Goal: Information Seeking & Learning: Check status

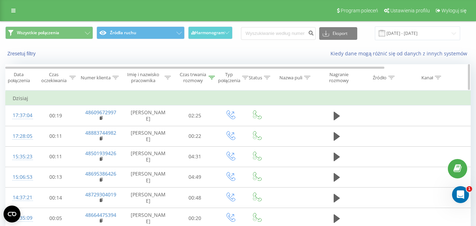
click at [209, 75] on div at bounding box center [212, 78] width 6 height 6
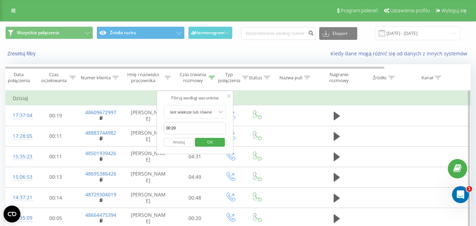
click at [183, 145] on button "Anuluj" at bounding box center [179, 142] width 30 height 9
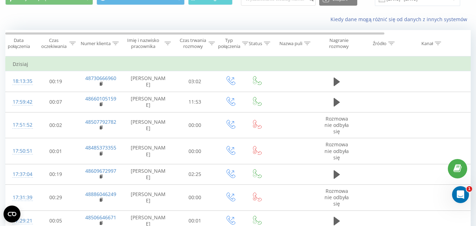
scroll to position [17, 0]
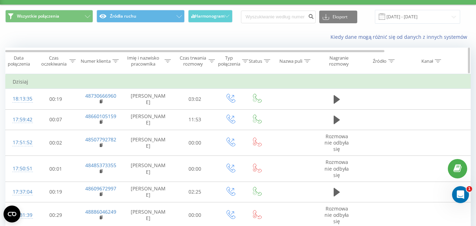
click at [210, 61] on icon at bounding box center [212, 61] width 6 height 4
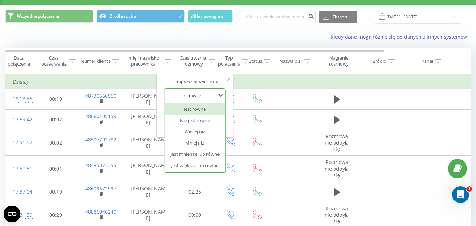
click at [213, 90] on div "Jest równe" at bounding box center [190, 95] width 51 height 11
click at [202, 170] on div "Jest większe lub równe" at bounding box center [194, 165] width 61 height 11
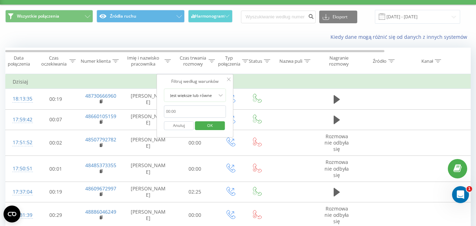
click at [200, 109] on input "text" at bounding box center [195, 111] width 62 height 12
type input "00:20"
click at [212, 128] on span "OK" at bounding box center [210, 125] width 20 height 11
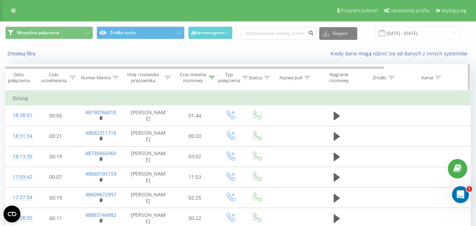
click at [208, 78] on div "Czas trwania rozmowy" at bounding box center [197, 78] width 36 height 12
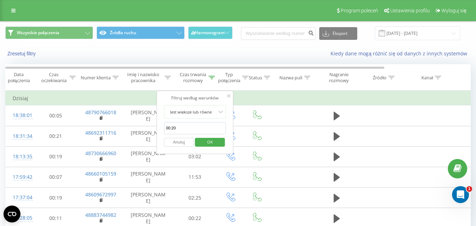
click at [175, 143] on button "Anuluj" at bounding box center [179, 142] width 30 height 9
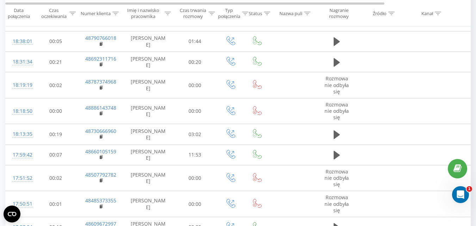
scroll to position [489, 0]
